Goal: Transaction & Acquisition: Purchase product/service

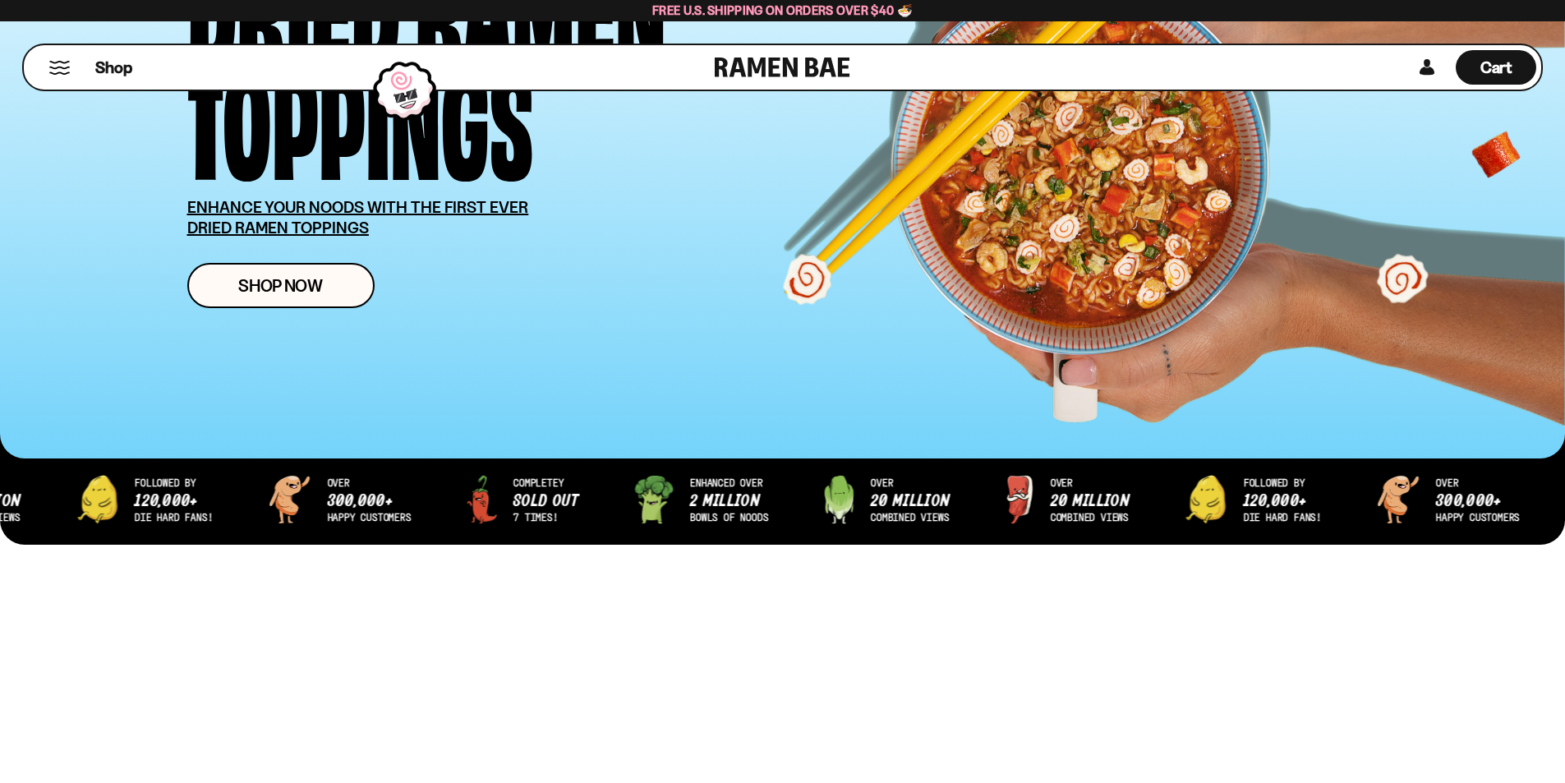
scroll to position [82, 0]
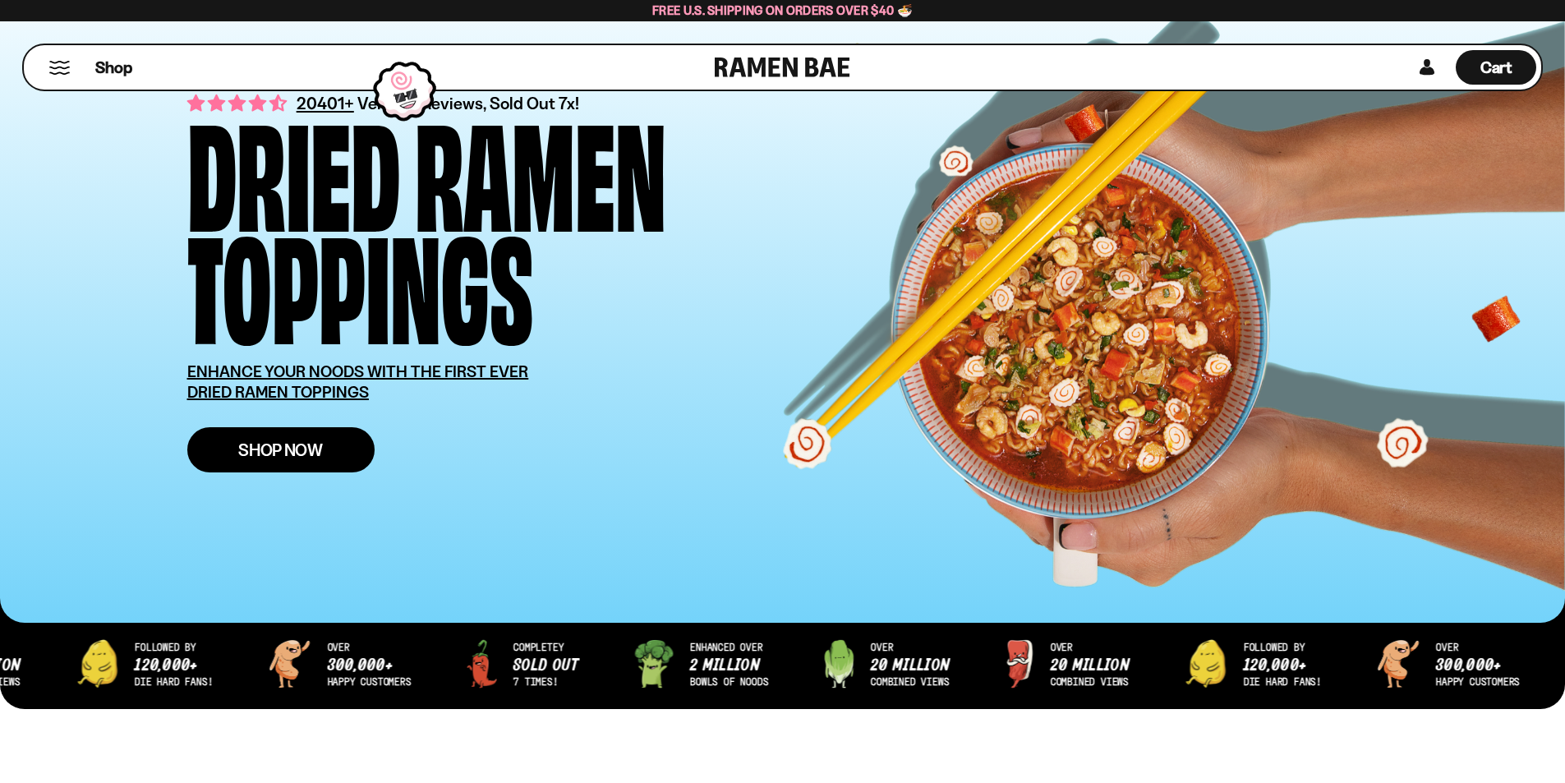
click at [322, 447] on span "Shop Now" at bounding box center [280, 449] width 85 height 17
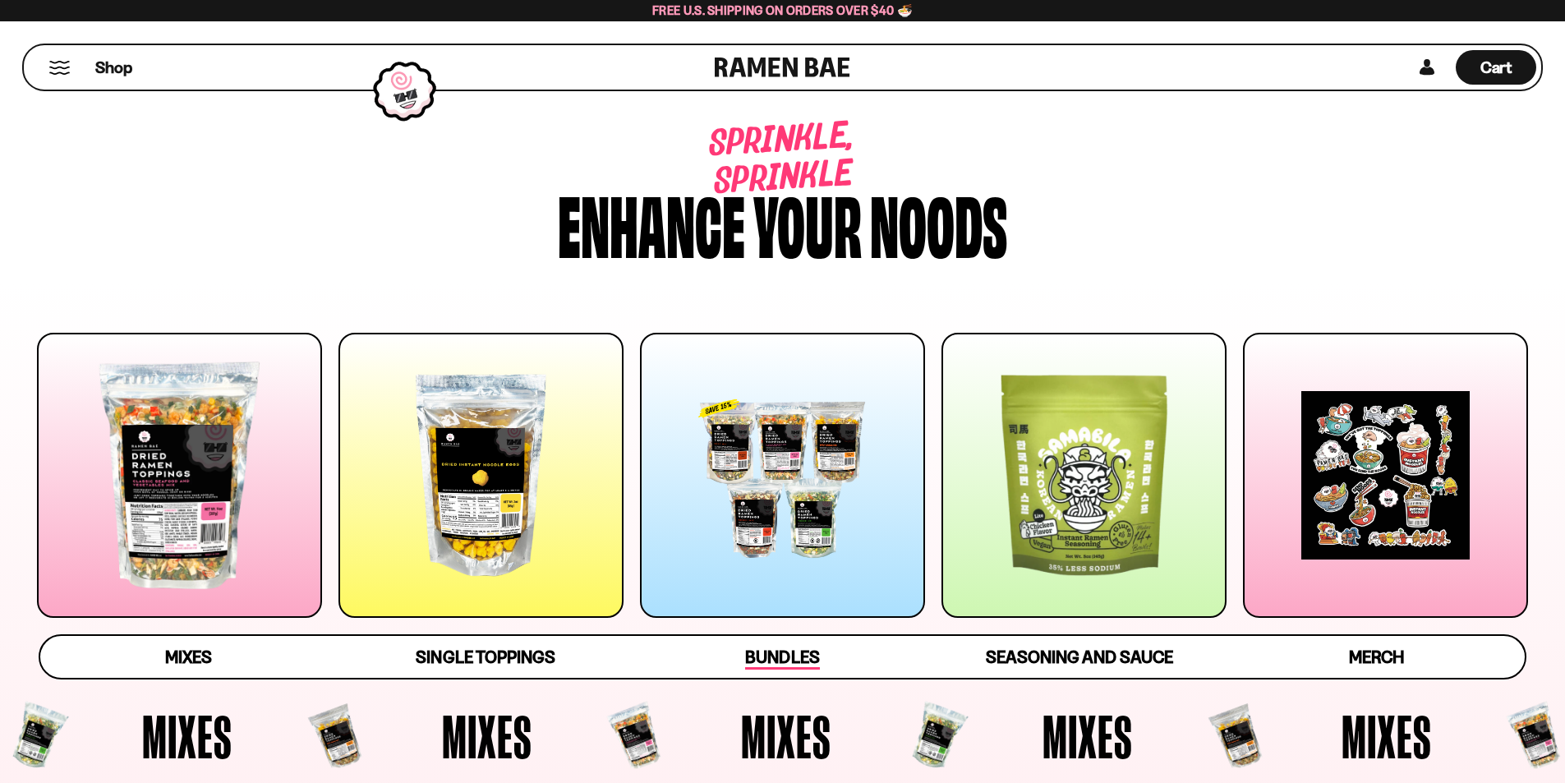
click at [780, 665] on span "Bundles" at bounding box center [782, 658] width 74 height 23
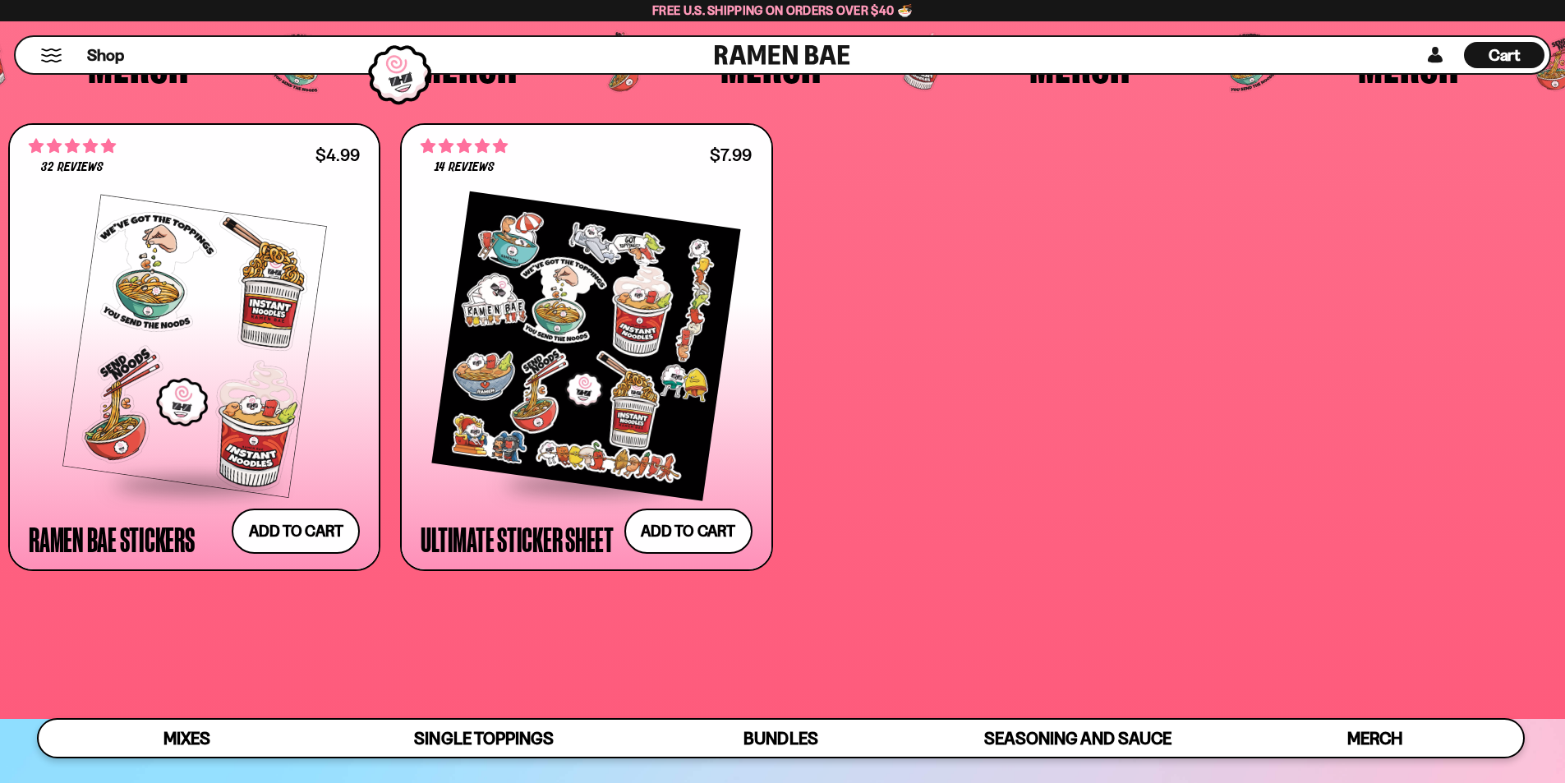
scroll to position [5358, 0]
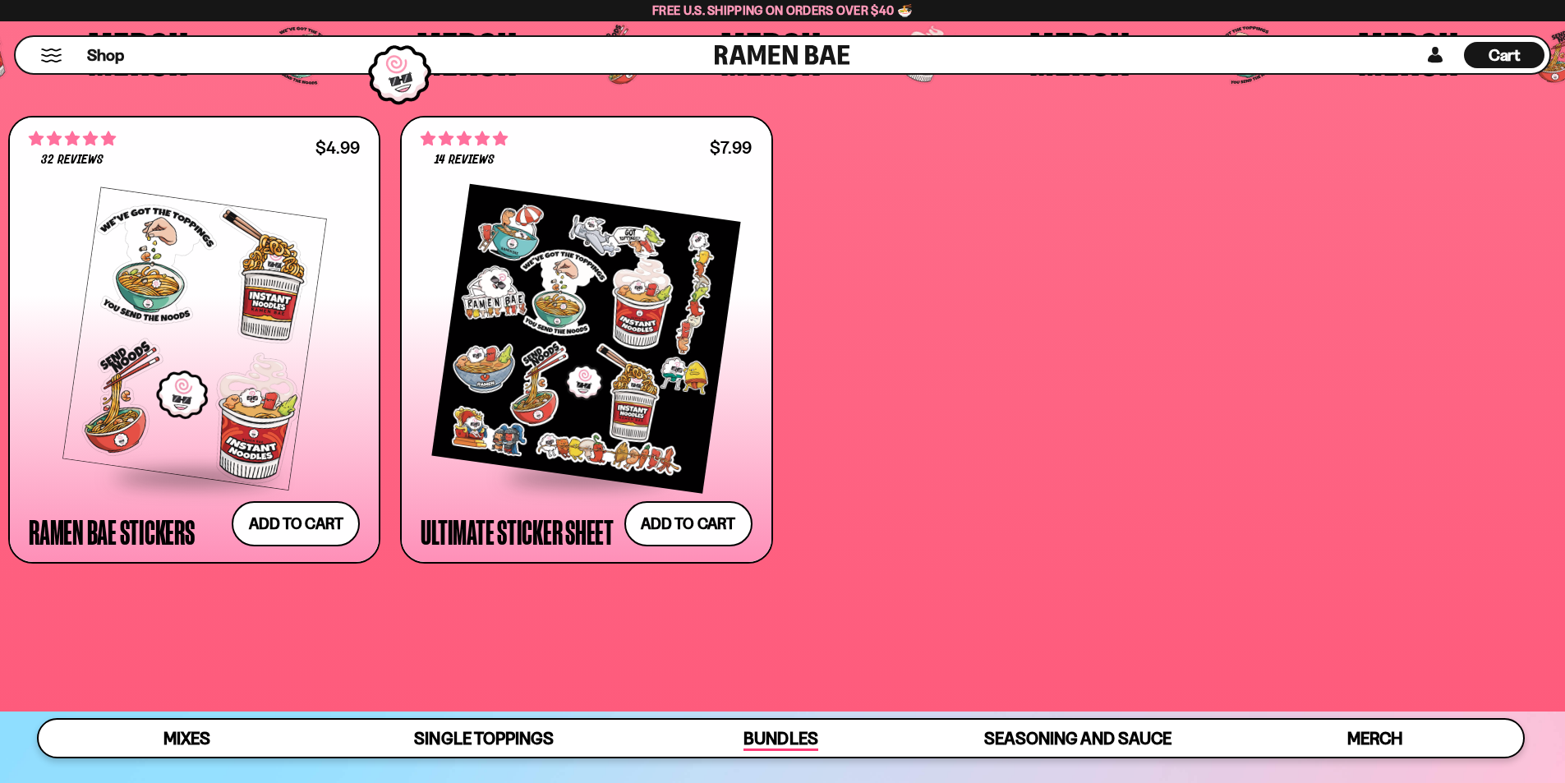
click at [786, 739] on span "Bundles" at bounding box center [781, 739] width 74 height 23
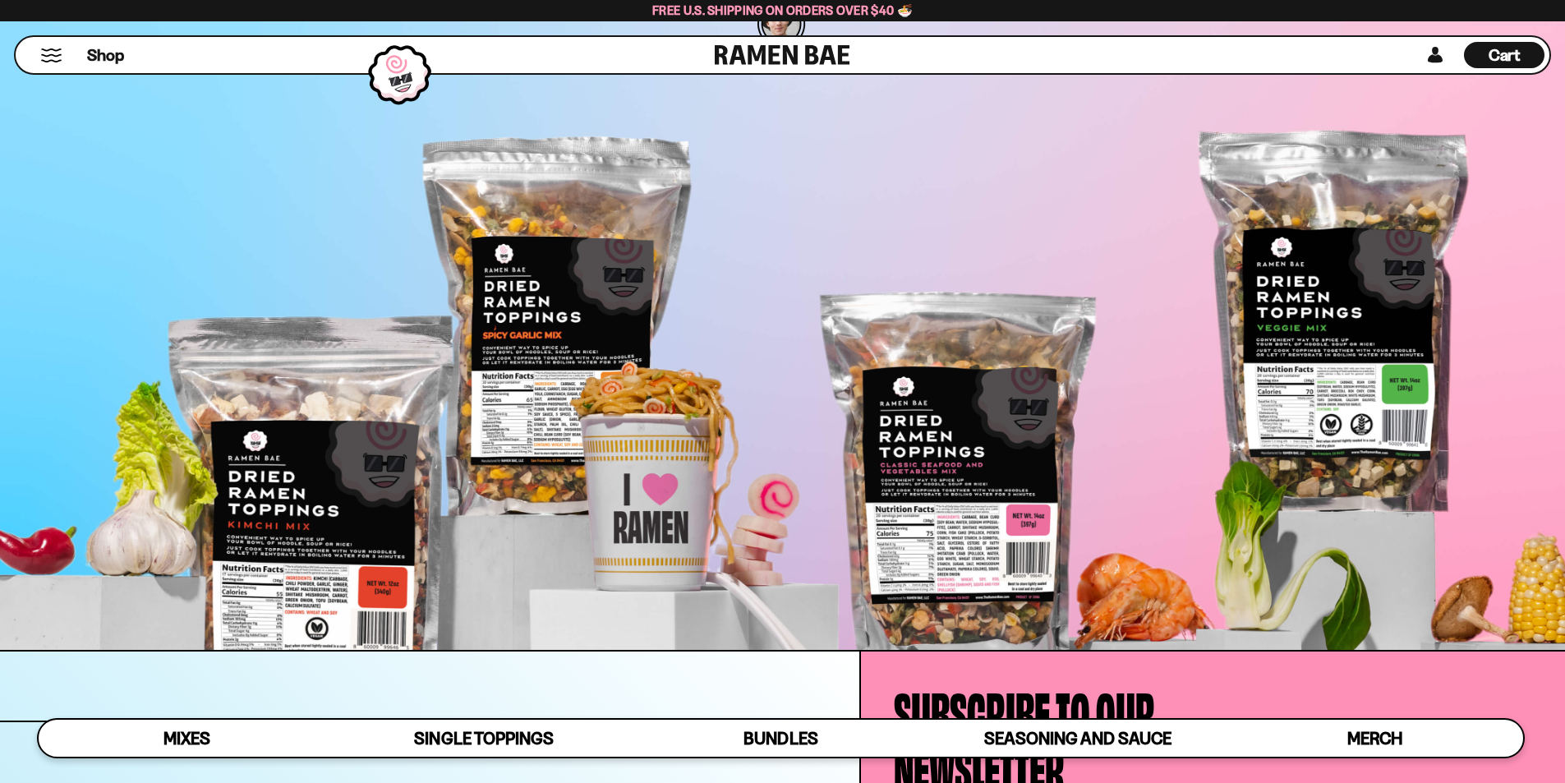
scroll to position [6066, 0]
